Goal: Find specific page/section

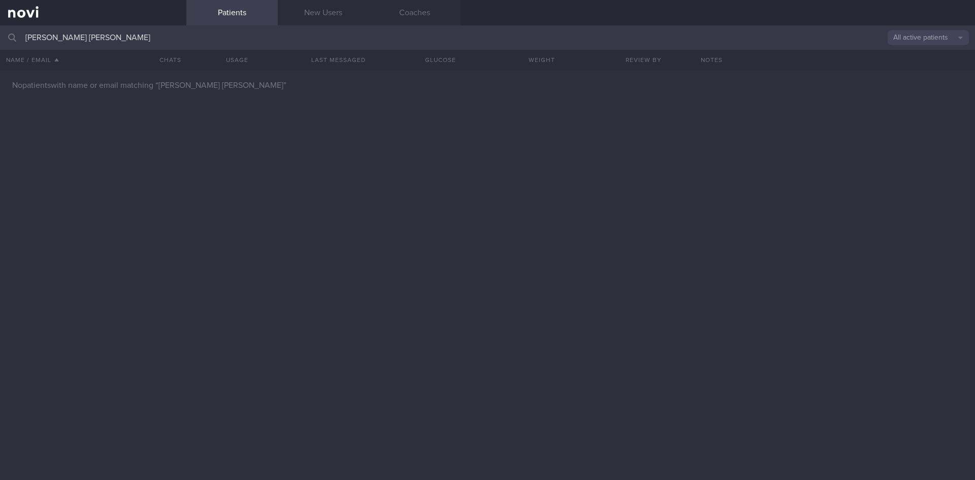
click at [0, 36] on input "[PERSON_NAME] [PERSON_NAME]" at bounding box center [487, 37] width 975 height 24
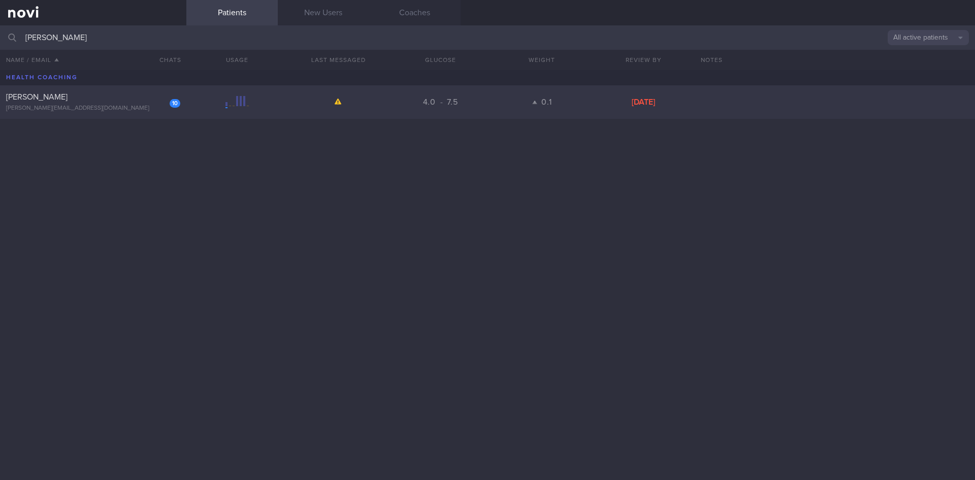
type input "[PERSON_NAME]"
click at [61, 98] on div "[PERSON_NAME]" at bounding box center [92, 97] width 172 height 10
select select "7"
